Goal: Navigation & Orientation: Find specific page/section

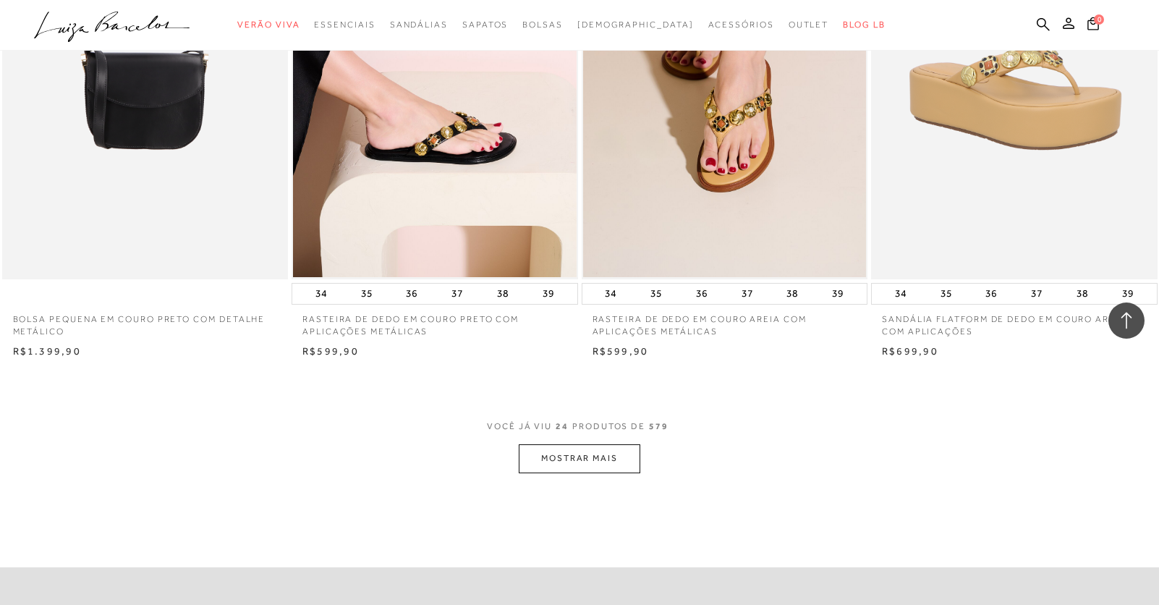
scroll to position [3039, 0]
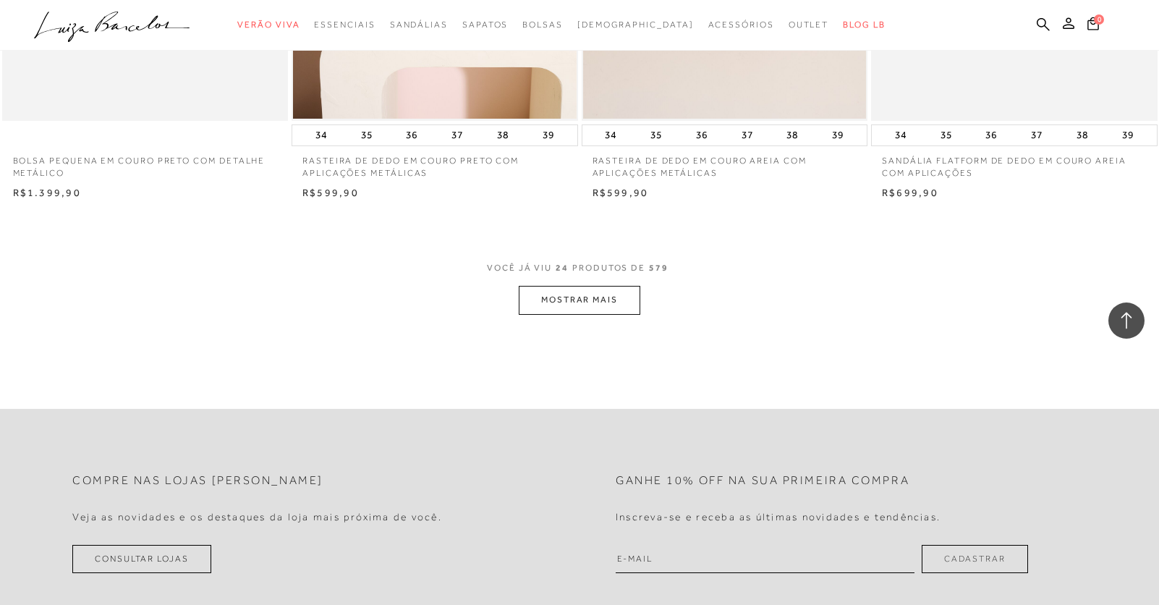
click at [632, 300] on button "MOSTRAR MAIS" at bounding box center [580, 300] width 122 height 28
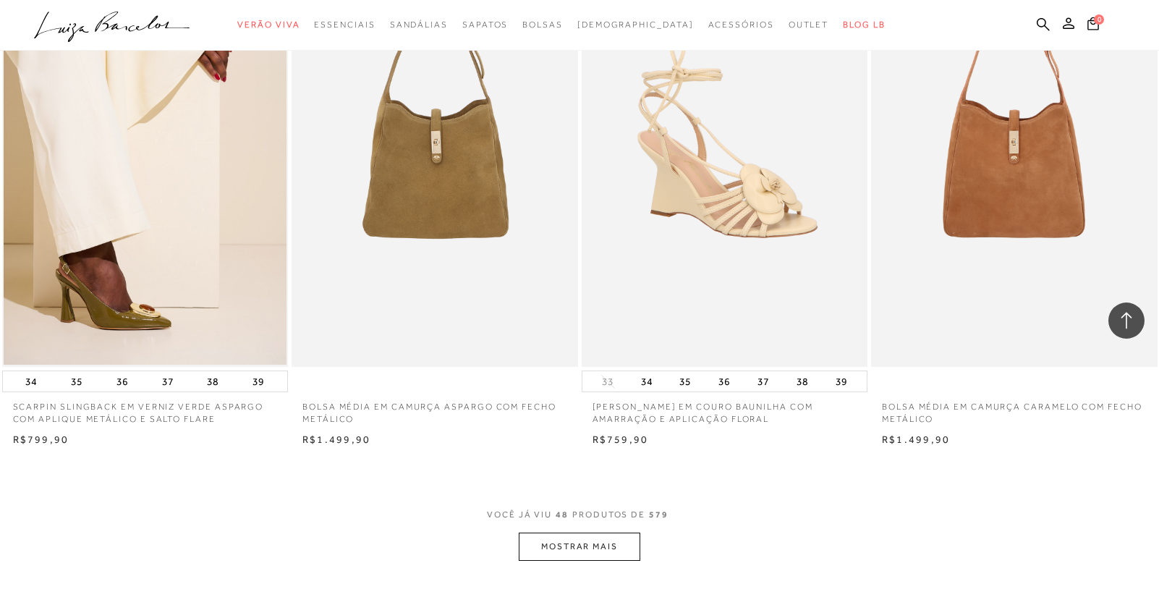
scroll to position [6295, 0]
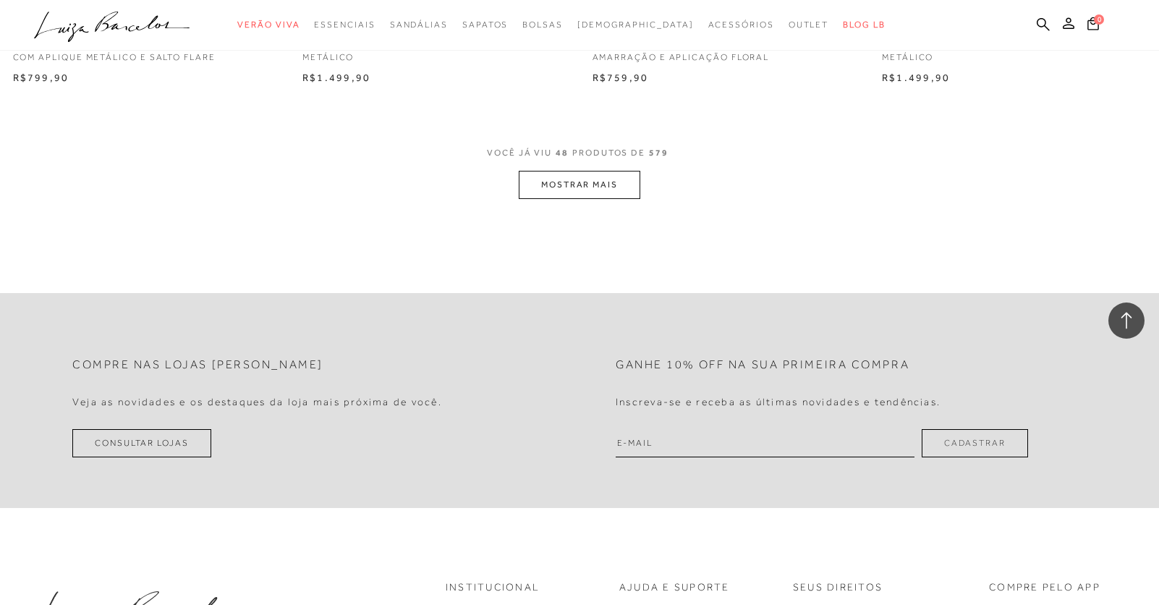
click at [590, 187] on button "MOSTRAR MAIS" at bounding box center [580, 185] width 122 height 28
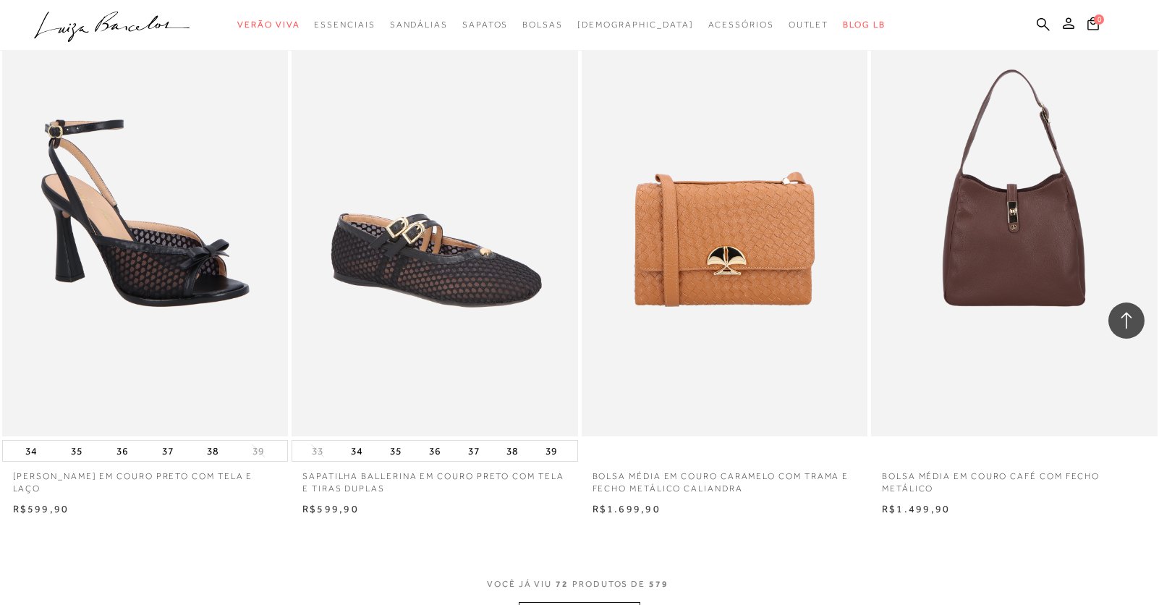
scroll to position [9117, 0]
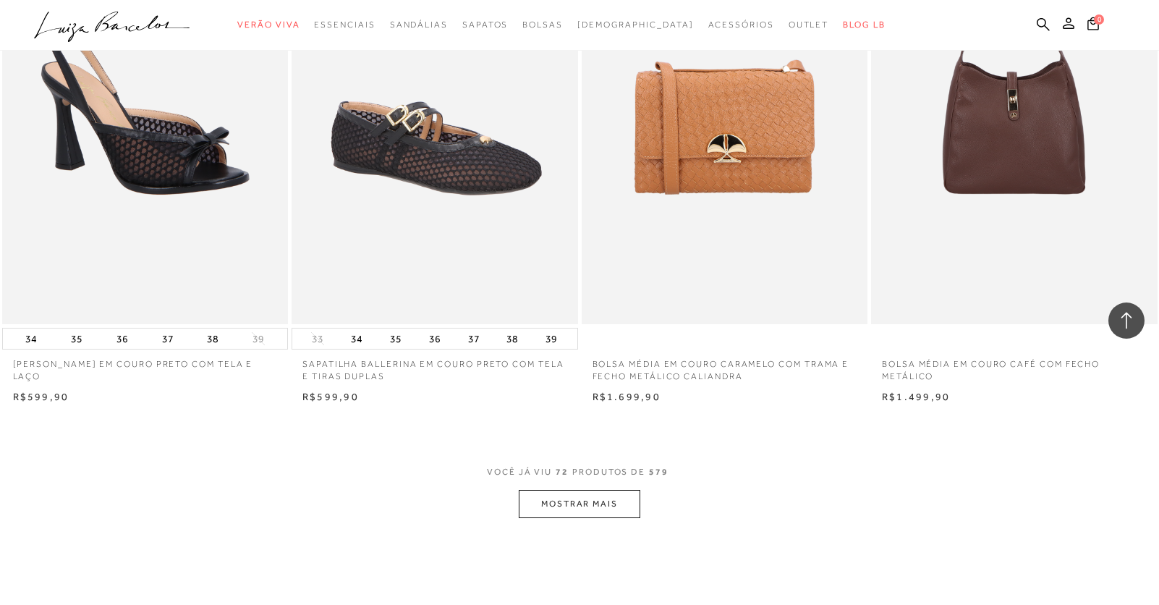
click at [609, 507] on button "MOSTRAR MAIS" at bounding box center [580, 504] width 122 height 28
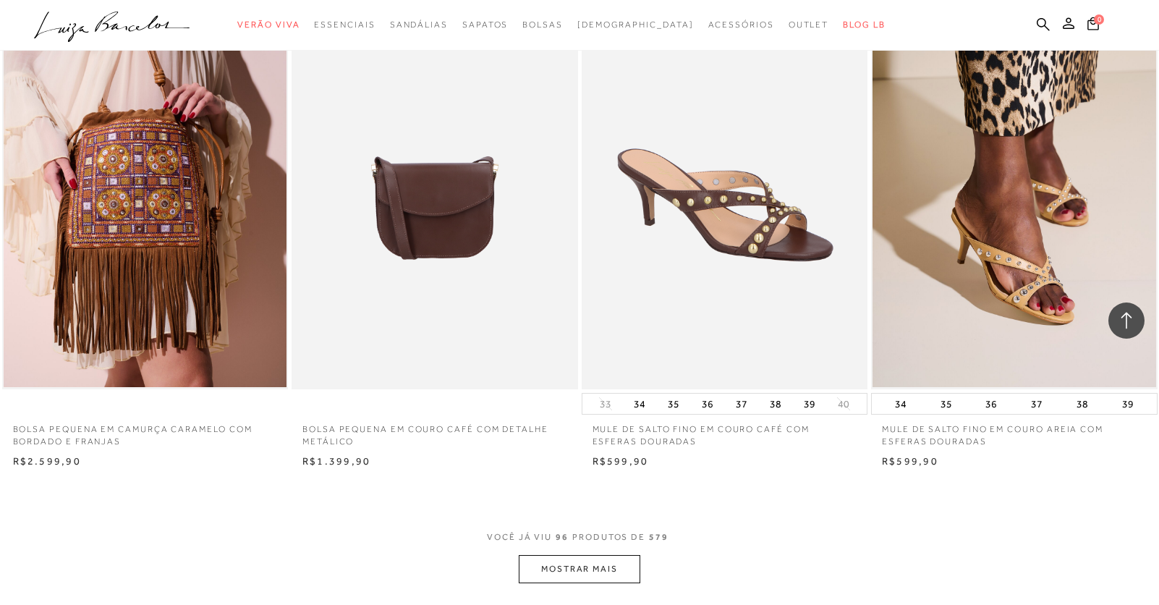
scroll to position [12228, 0]
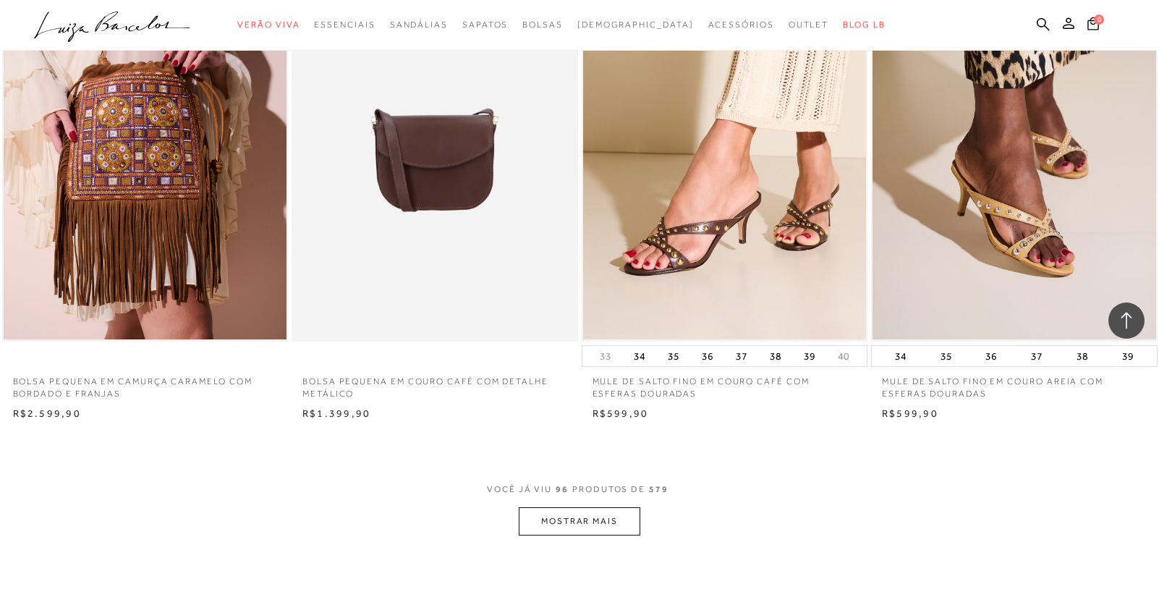
click at [559, 530] on button "MOSTRAR MAIS" at bounding box center [580, 521] width 122 height 28
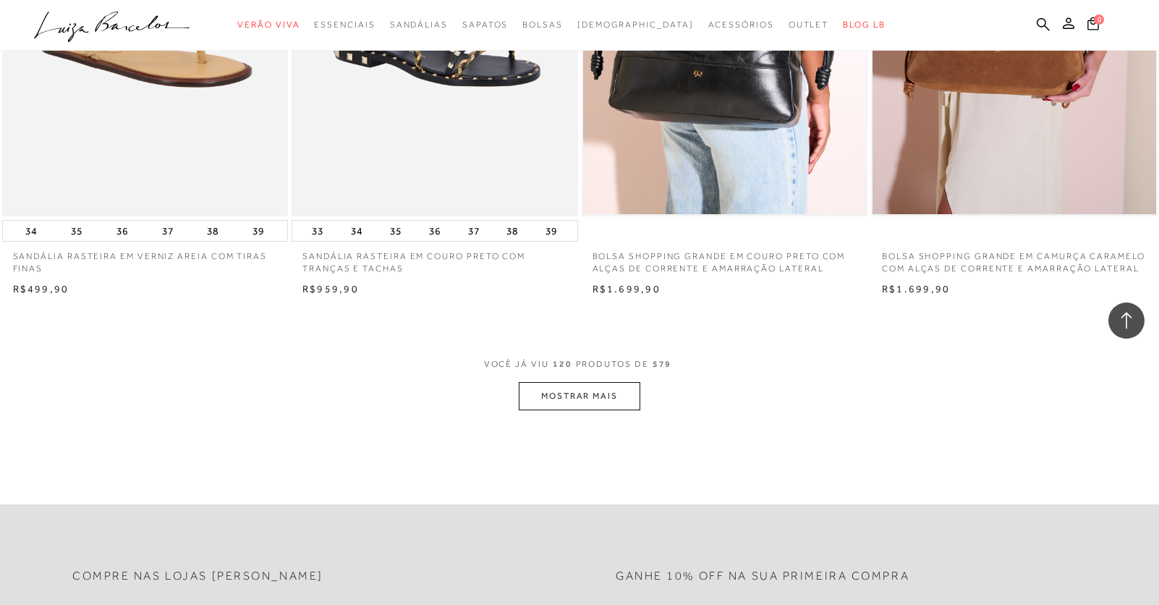
scroll to position [15629, 0]
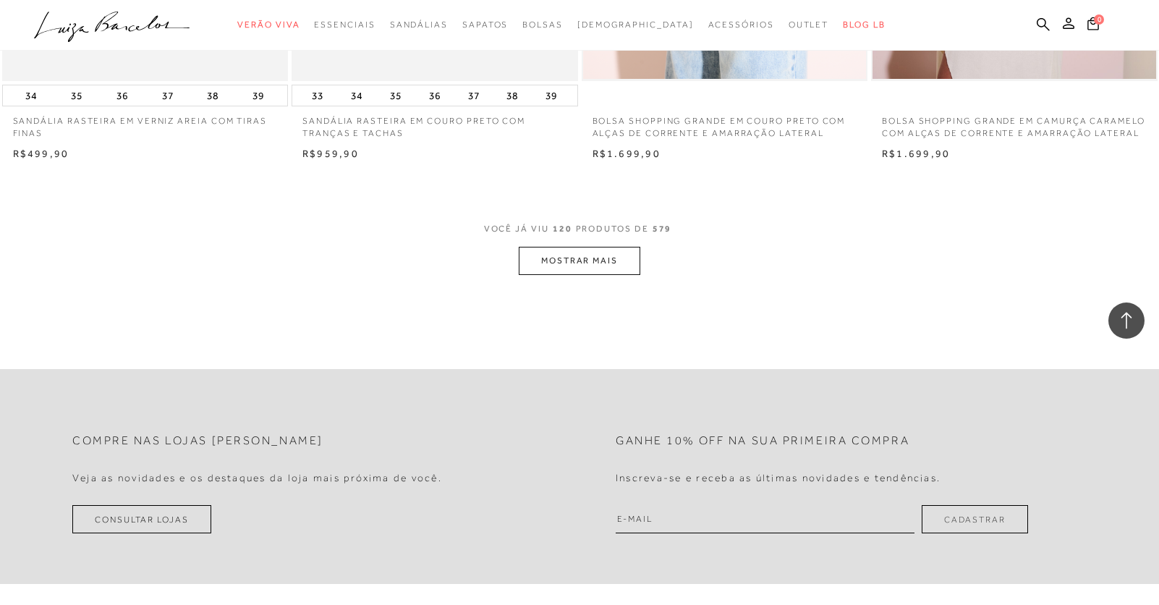
click at [604, 265] on button "MOSTRAR MAIS" at bounding box center [580, 261] width 122 height 28
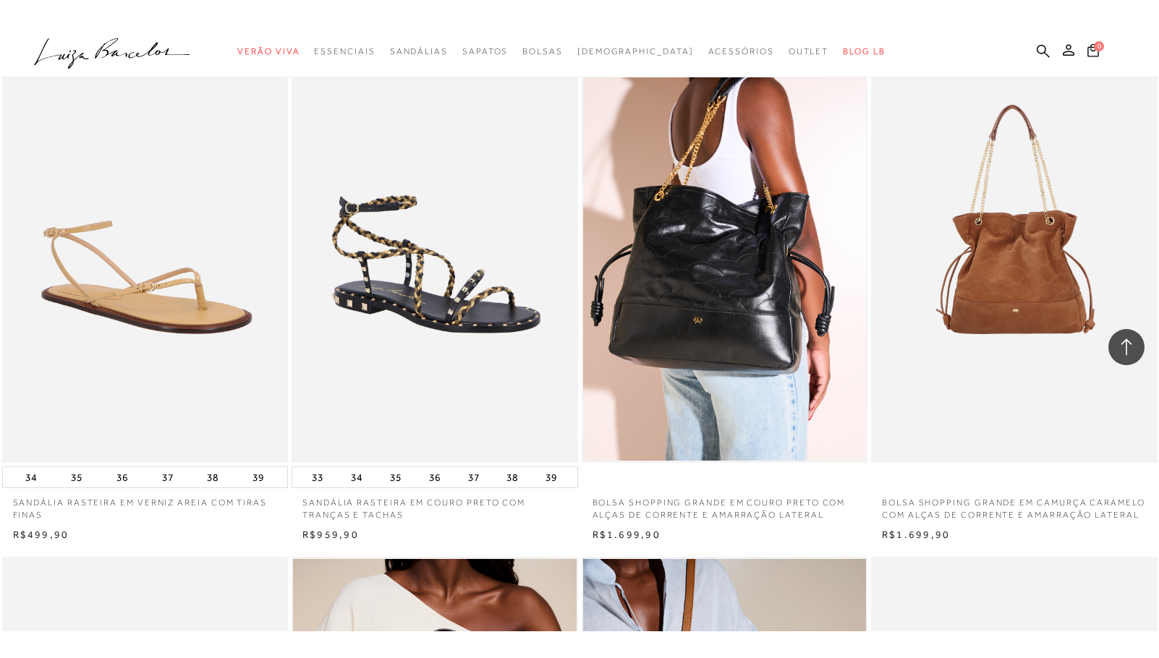
scroll to position [15846, 0]
